Goal: Task Accomplishment & Management: Manage account settings

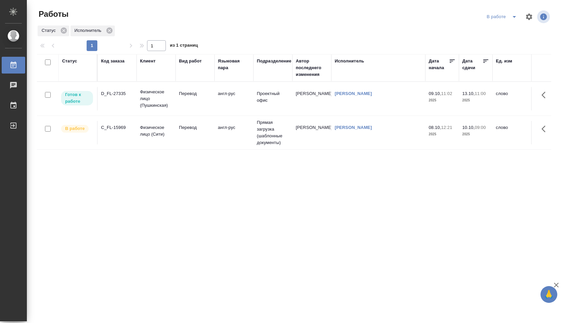
click at [231, 150] on div "Статус Код заказа Клиент Вид работ Языковая пара Подразделение Автор последнего…" at bounding box center [294, 175] width 514 height 242
click at [220, 136] on td "англ-рус" at bounding box center [233, 132] width 39 height 23
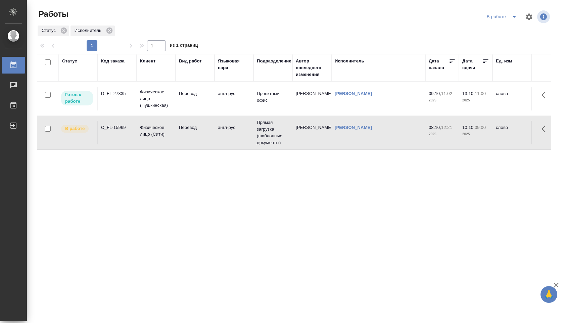
click at [220, 136] on td "англ-рус" at bounding box center [233, 132] width 39 height 23
click at [272, 104] on td "Проектный офис" at bounding box center [272, 98] width 39 height 23
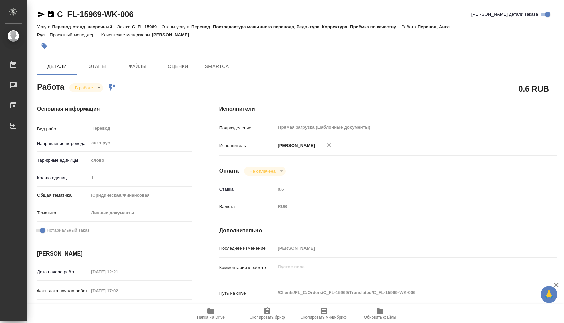
type textarea "x"
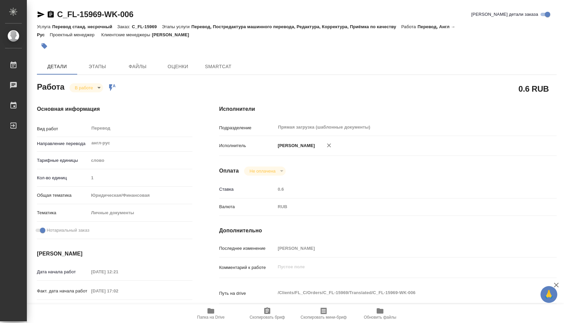
type textarea "x"
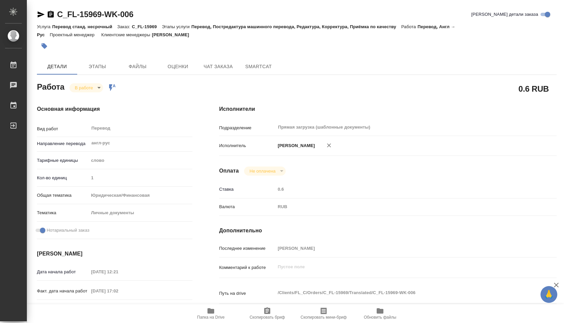
type textarea "x"
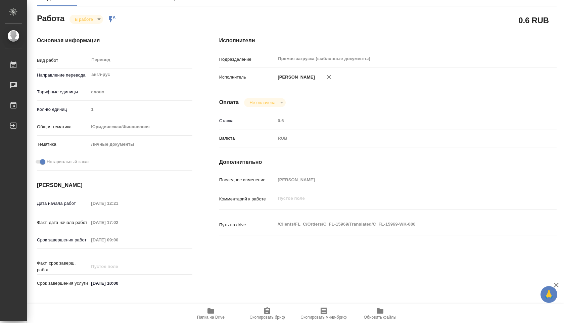
scroll to position [263, 0]
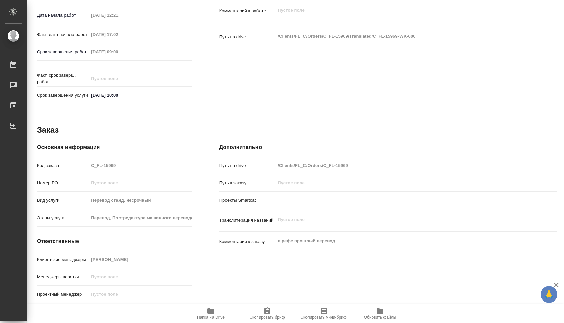
type textarea "x"
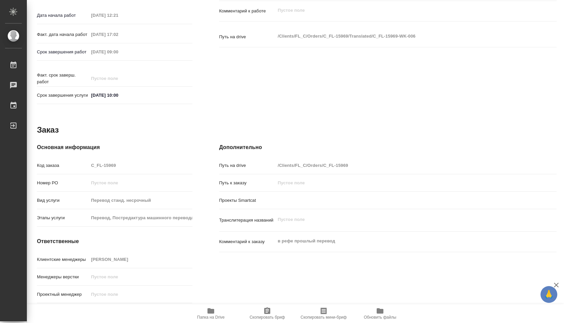
type textarea "x"
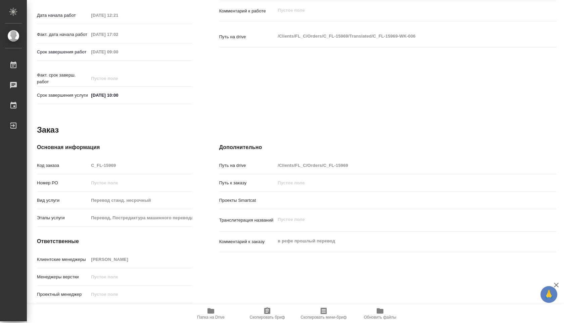
click at [205, 310] on span "Папка на Drive" at bounding box center [211, 313] width 48 height 13
click at [208, 313] on icon "button" at bounding box center [210, 310] width 7 height 5
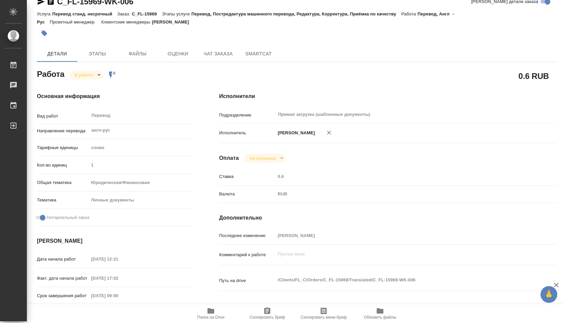
scroll to position [0, 0]
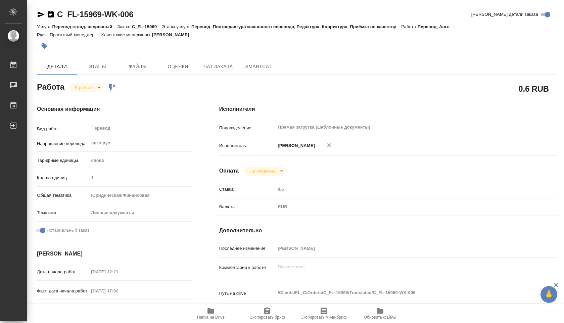
type textarea "x"
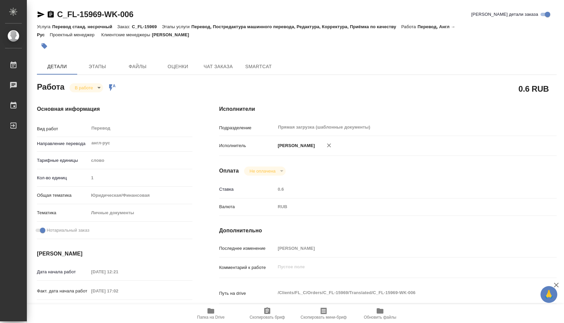
type textarea "x"
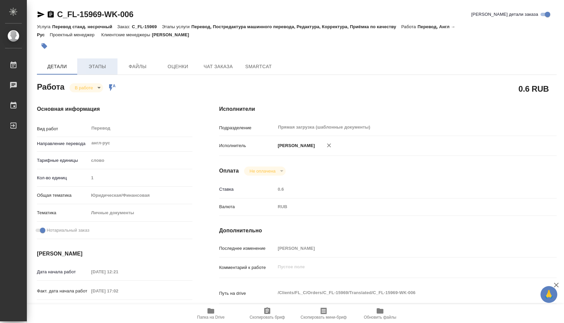
click at [93, 64] on span "Этапы" at bounding box center [97, 66] width 32 height 8
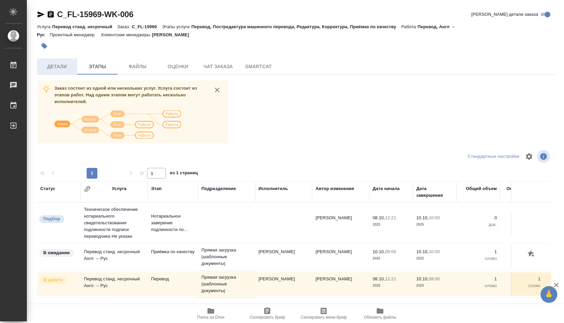
click at [64, 64] on span "Детали" at bounding box center [57, 66] width 32 height 8
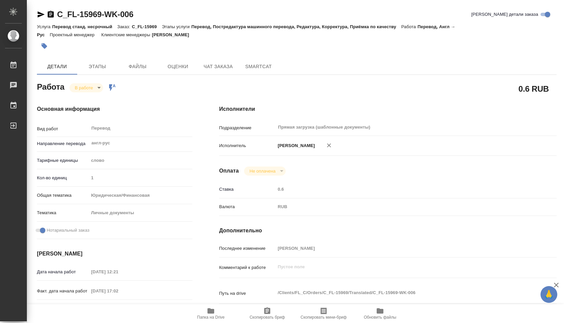
type textarea "x"
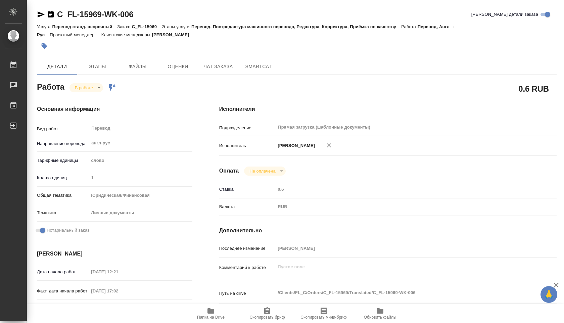
type textarea "x"
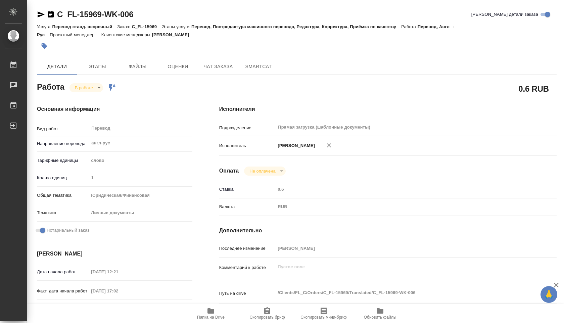
type textarea "x"
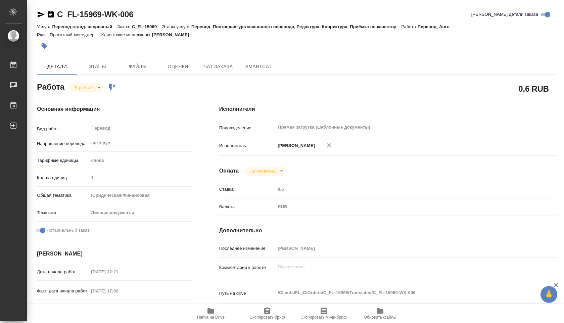
type textarea "x"
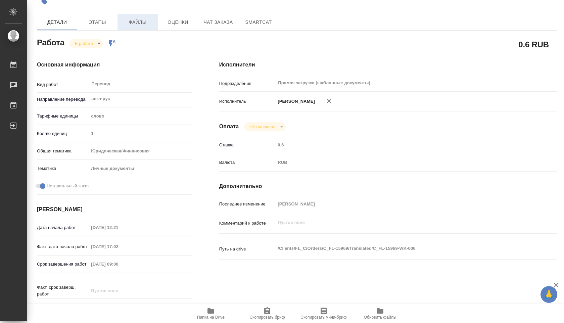
scroll to position [39, 0]
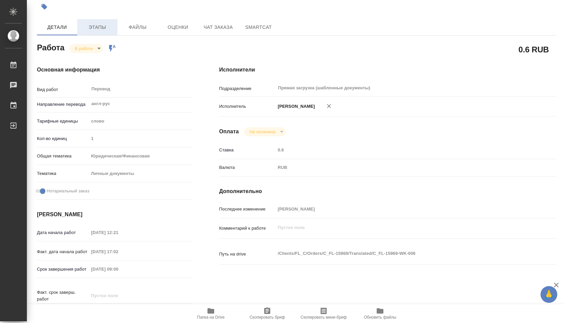
click at [97, 21] on button "Этапы" at bounding box center [97, 27] width 40 height 16
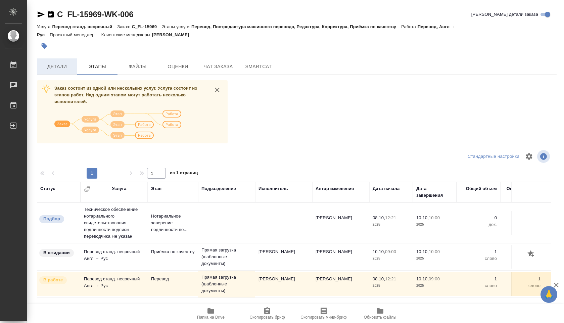
click at [57, 70] on span "Детали" at bounding box center [57, 66] width 32 height 8
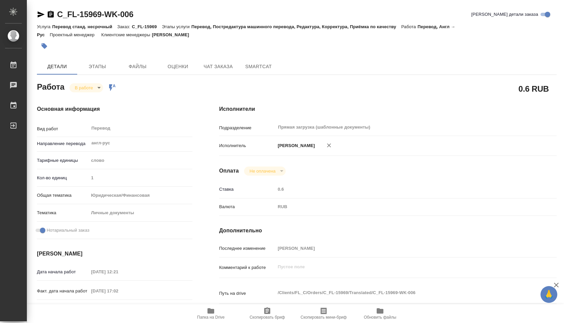
type textarea "x"
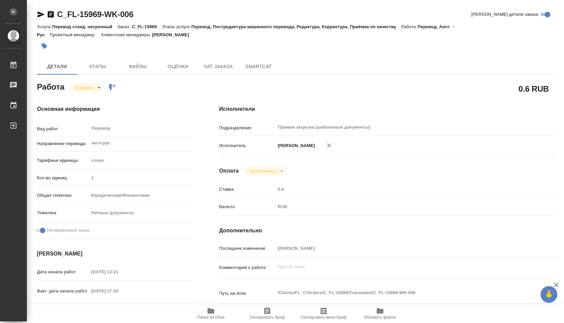
type textarea "x"
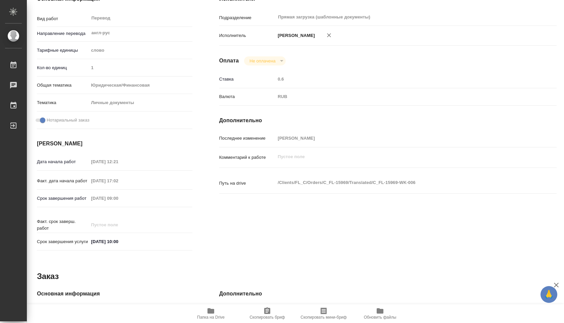
type textarea "x"
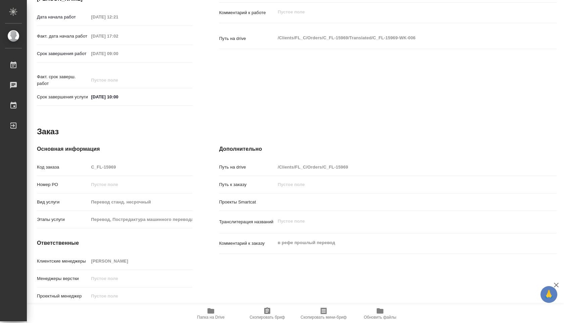
scroll to position [263, 0]
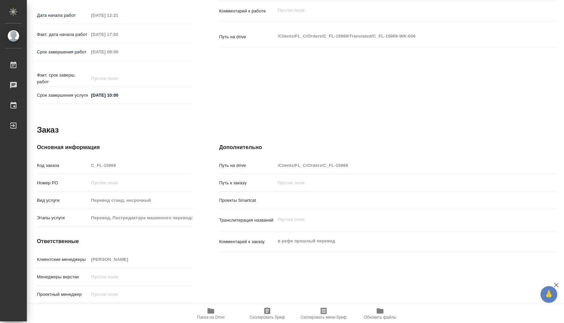
type textarea "x"
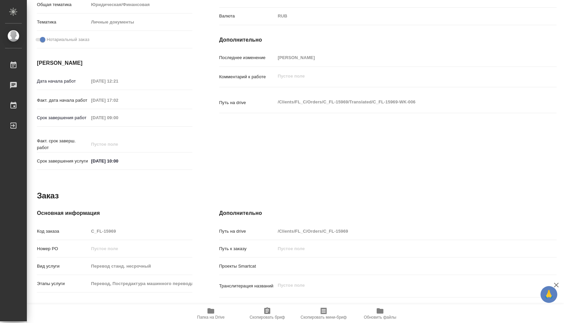
scroll to position [190, 0]
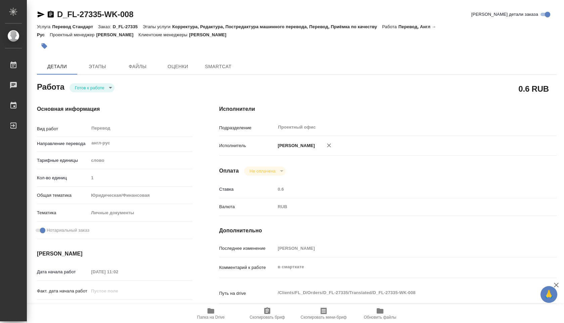
type textarea "x"
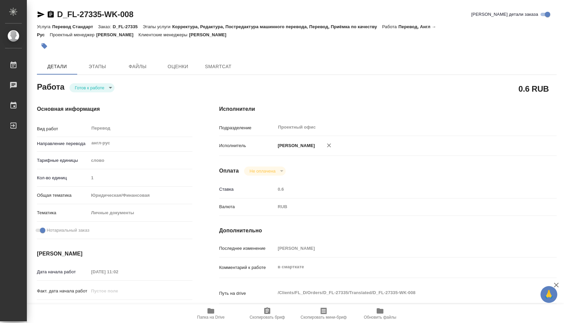
type textarea "x"
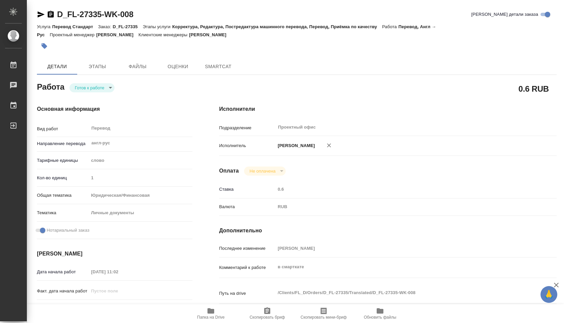
type textarea "x"
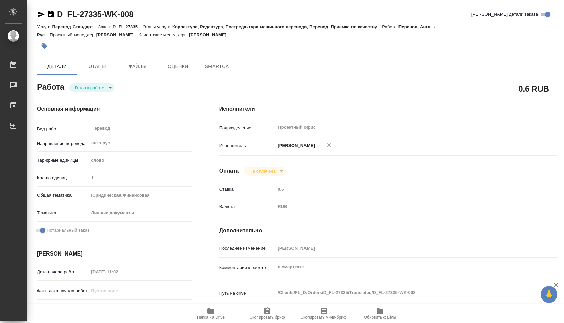
type textarea "x"
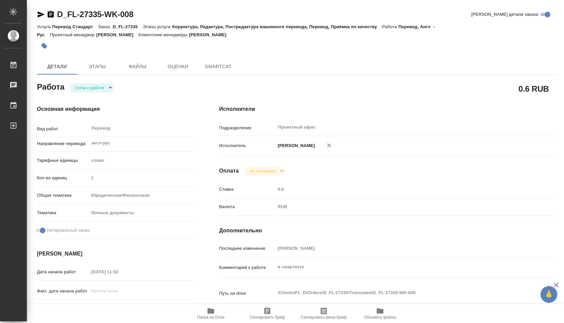
type textarea "x"
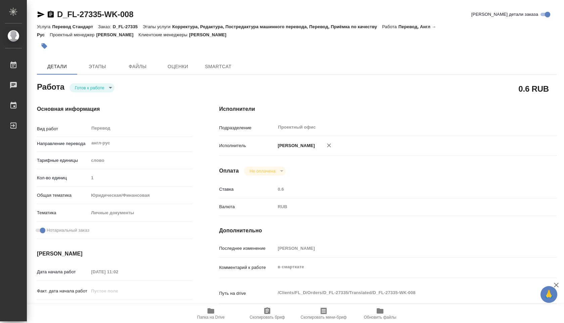
type textarea "x"
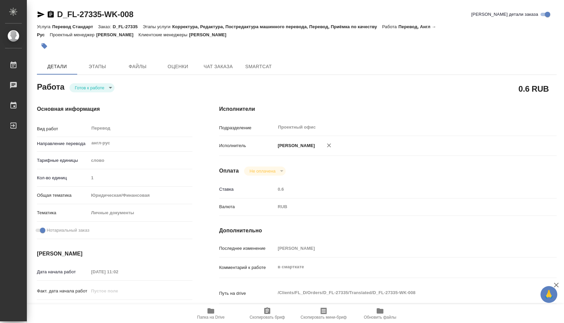
click at [208, 312] on icon "button" at bounding box center [210, 310] width 7 height 5
type textarea "x"
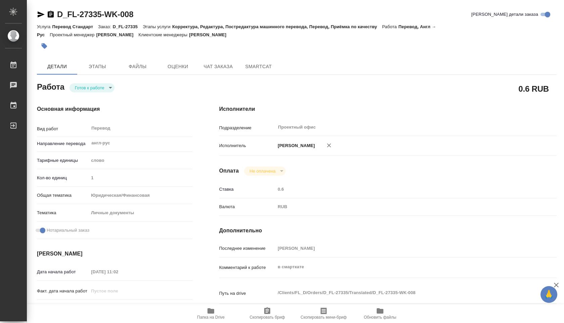
type textarea "x"
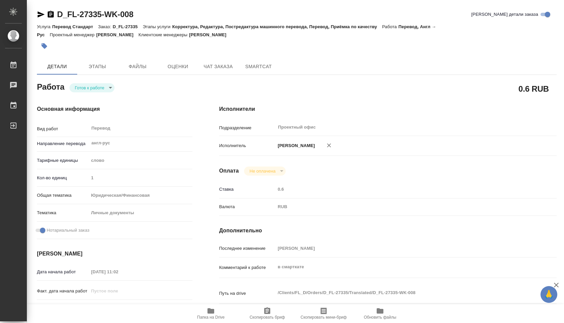
type textarea "x"
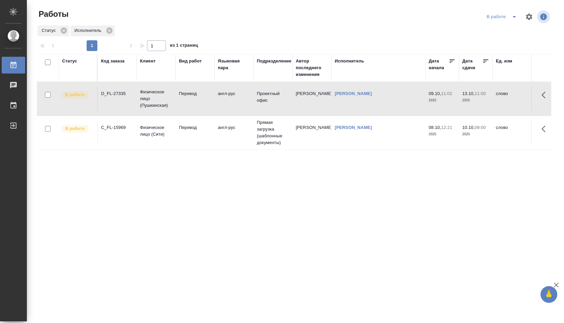
click at [510, 17] on icon "split button" at bounding box center [514, 17] width 8 height 8
click at [506, 33] on li "Стандартные настройки" at bounding box center [502, 30] width 64 height 11
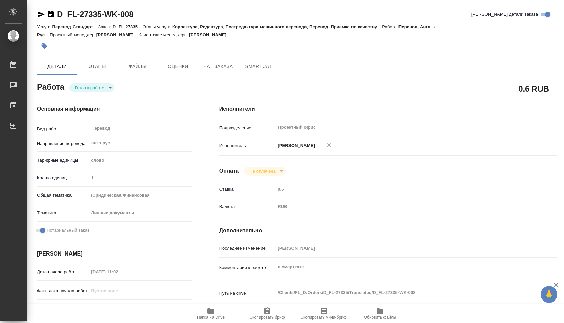
type textarea "x"
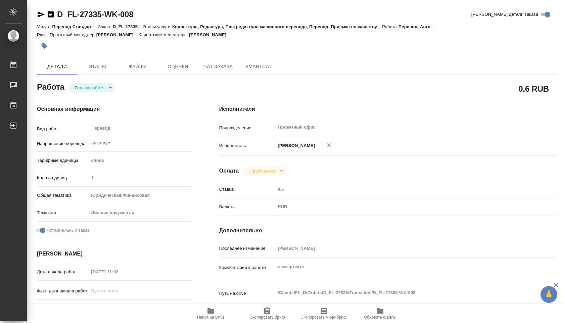
type textarea "x"
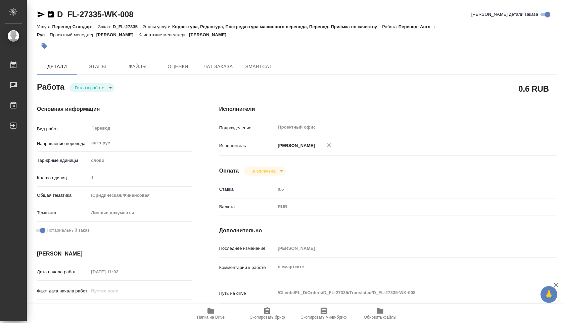
type textarea "x"
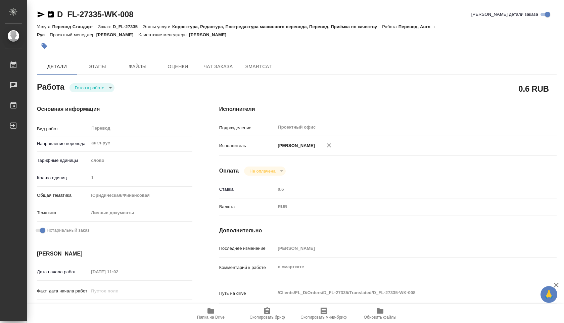
click at [110, 85] on body "🙏 .cls-1 fill:#fff; AWATERA [PERSON_NAME] Чаты График Выйти D_FL-27335-WK-008 К…" at bounding box center [282, 161] width 564 height 323
type textarea "x"
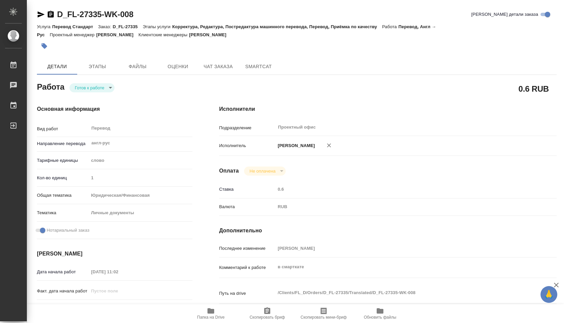
type textarea "x"
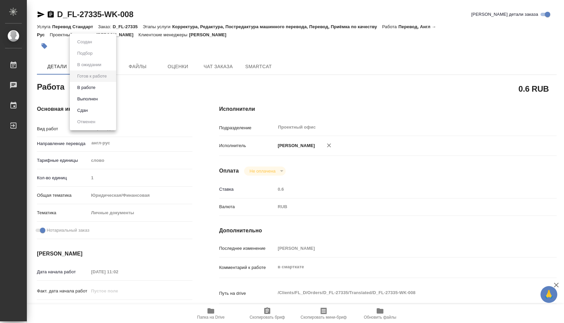
type textarea "x"
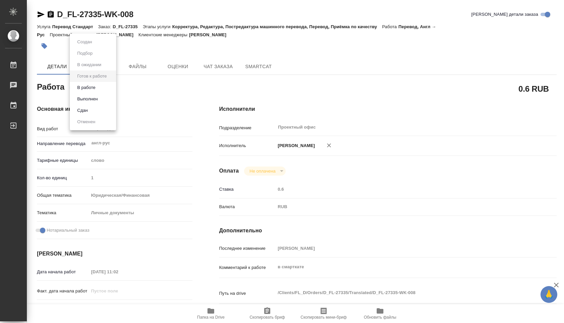
click at [102, 87] on li "В работе" at bounding box center [93, 87] width 46 height 11
type textarea "x"
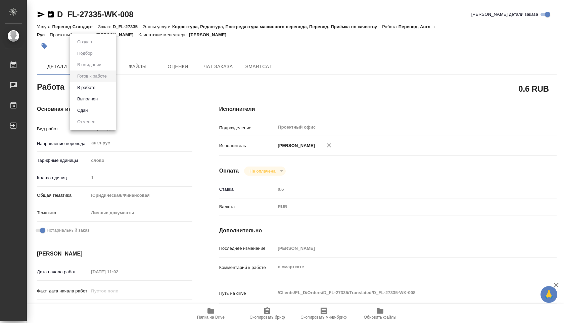
type textarea "x"
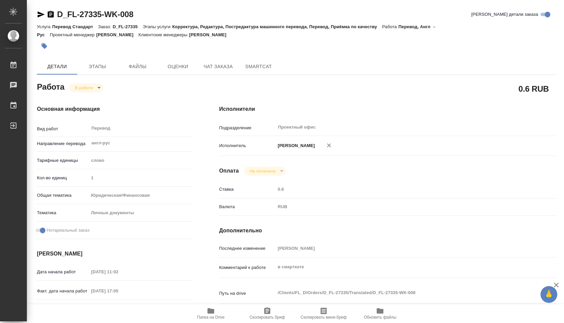
type textarea "x"
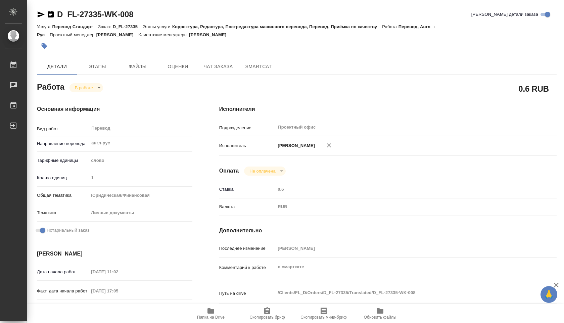
type textarea "x"
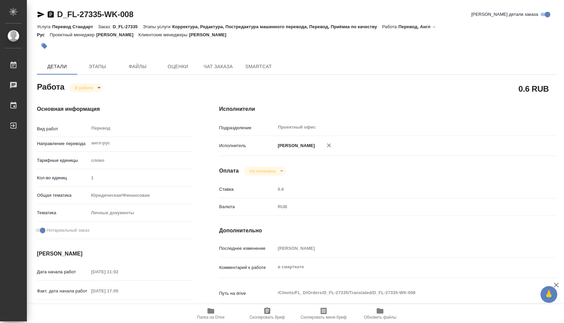
type textarea "x"
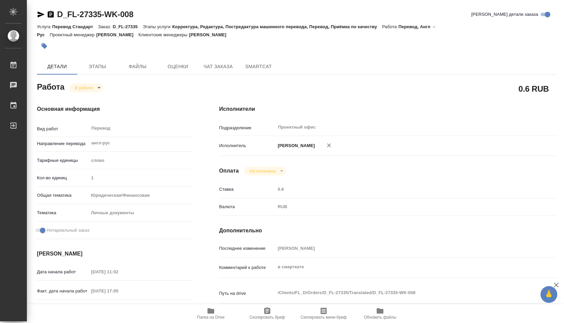
type textarea "x"
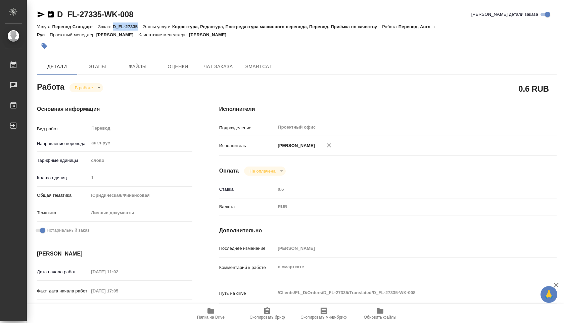
drag, startPoint x: 113, startPoint y: 26, endPoint x: 139, endPoint y: 28, distance: 25.9
click at [139, 28] on div "Услуга Перевод Стандарт Заказ: D_FL-27335 Этапы услуги Корректура, Редактура, П…" at bounding box center [296, 30] width 519 height 16
copy p "D_FL-27335"
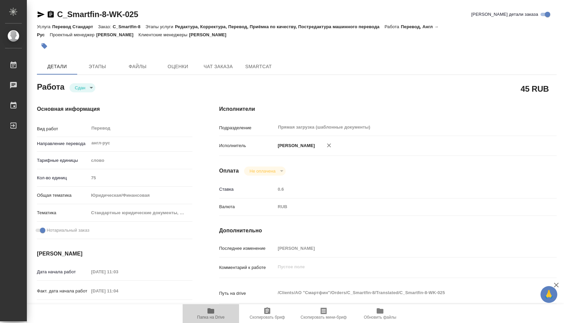
click at [205, 315] on span "Папка на Drive" at bounding box center [211, 317] width 28 height 5
